Goal: Information Seeking & Learning: Find specific page/section

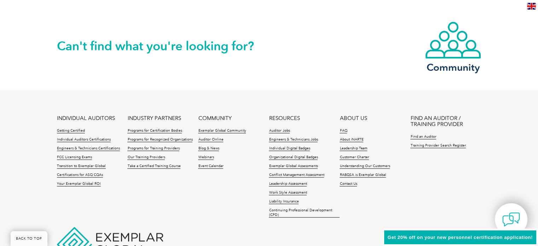
scroll to position [1692, 0]
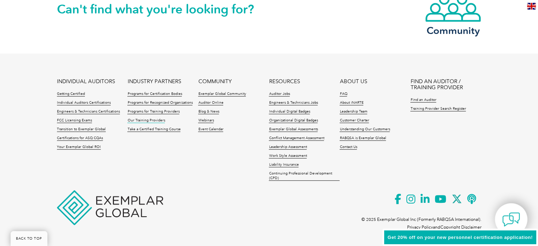
click at [154, 120] on link "Our Training Providers" at bounding box center [145, 120] width 37 height 5
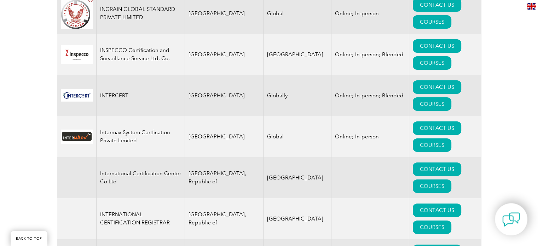
scroll to position [5200, 0]
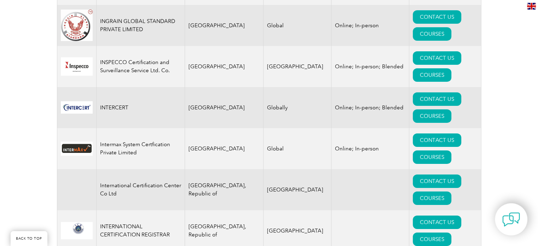
drag, startPoint x: 246, startPoint y: 39, endPoint x: 262, endPoint y: 42, distance: 15.9
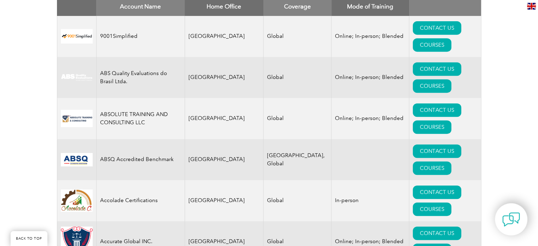
scroll to position [248, 0]
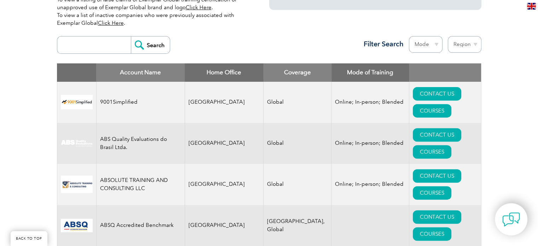
drag, startPoint x: 250, startPoint y: 54, endPoint x: 19, endPoint y: 58, distance: 231.0
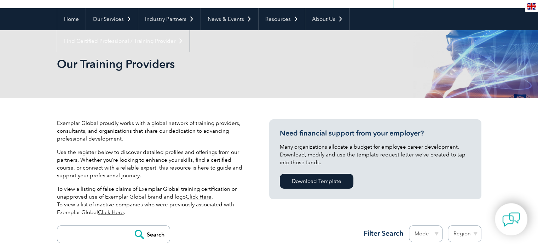
scroll to position [1050, 0]
